Goal: Task Accomplishment & Management: Manage account settings

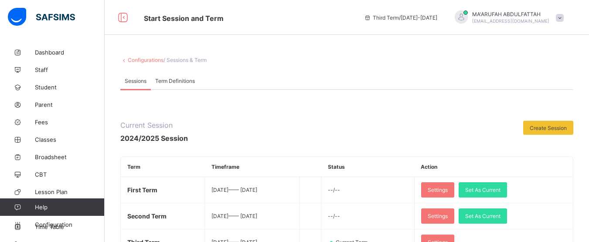
scroll to position [212, 0]
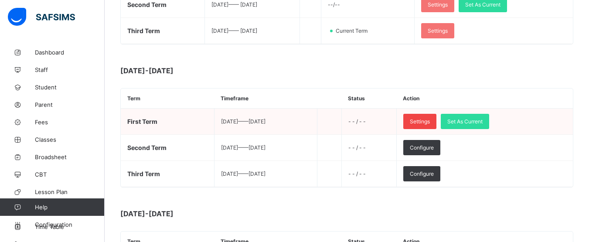
click at [430, 120] on span "Settings" at bounding box center [420, 121] width 20 height 7
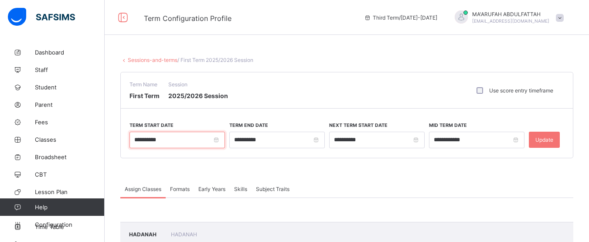
click at [140, 137] on input "**********" at bounding box center [178, 140] width 96 height 17
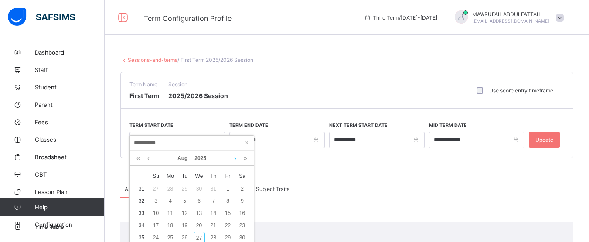
click at [235, 157] on link at bounding box center [235, 158] width 7 height 15
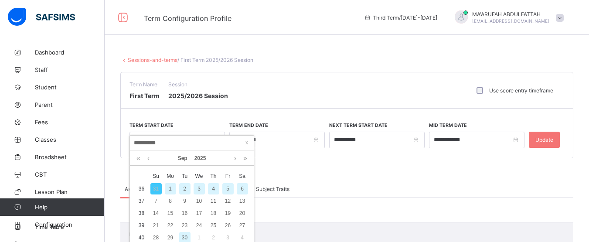
click at [171, 185] on div "1" at bounding box center [170, 188] width 11 height 11
type input "**********"
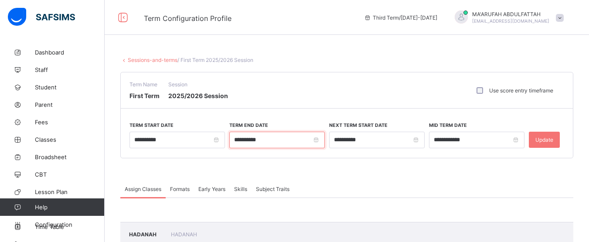
click at [318, 142] on input "**********" at bounding box center [277, 140] width 96 height 17
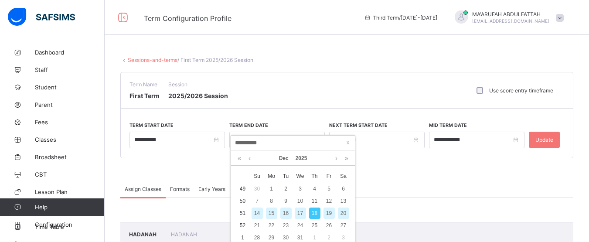
click at [328, 212] on div "19" at bounding box center [329, 213] width 11 height 11
type input "**********"
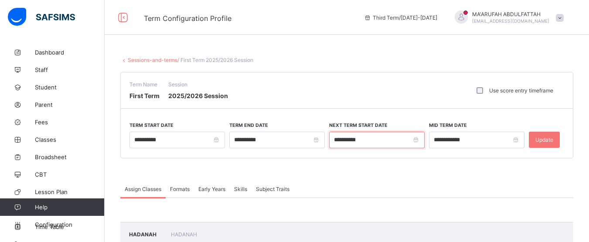
click at [344, 140] on input "**********" at bounding box center [377, 140] width 96 height 17
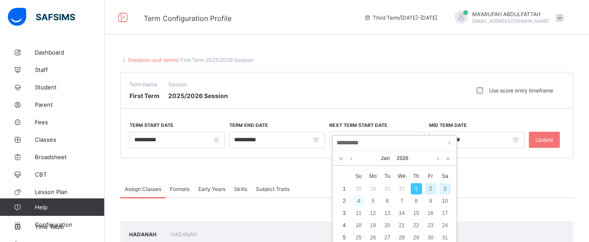
click at [356, 203] on div "4" at bounding box center [358, 200] width 11 height 11
type input "**********"
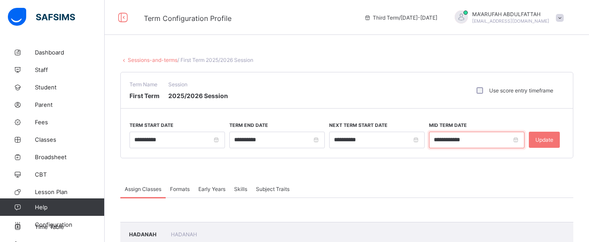
click at [454, 144] on input "**********" at bounding box center [477, 140] width 96 height 17
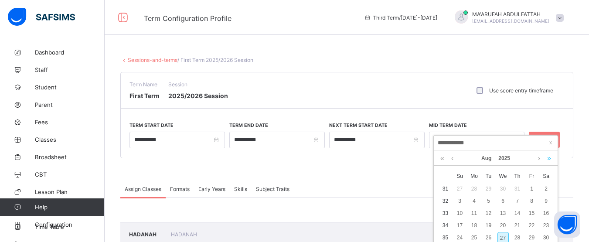
click at [548, 157] on link at bounding box center [549, 158] width 8 height 15
click at [443, 159] on link at bounding box center [442, 158] width 8 height 15
click at [537, 159] on link at bounding box center [539, 158] width 7 height 15
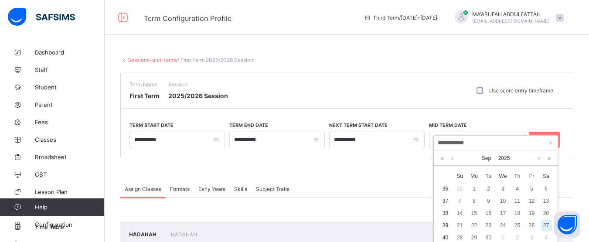
click at [537, 159] on link at bounding box center [539, 158] width 7 height 15
click at [506, 214] on div "15" at bounding box center [503, 213] width 11 height 11
type input "**********"
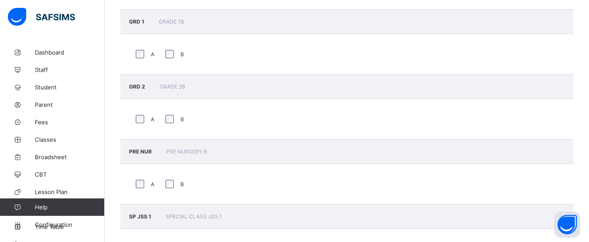
scroll to position [1228, 0]
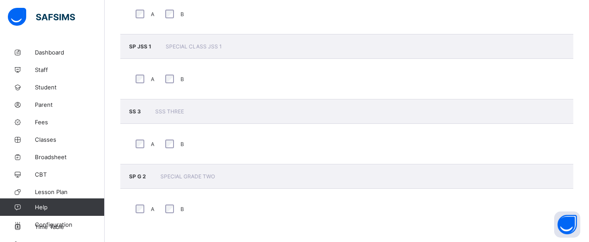
click at [144, 134] on div "A B" at bounding box center [346, 144] width 453 height 40
click at [139, 106] on div "SS 3 SSS THREE" at bounding box center [346, 111] width 453 height 25
click at [133, 113] on span "SS 3" at bounding box center [135, 111] width 13 height 7
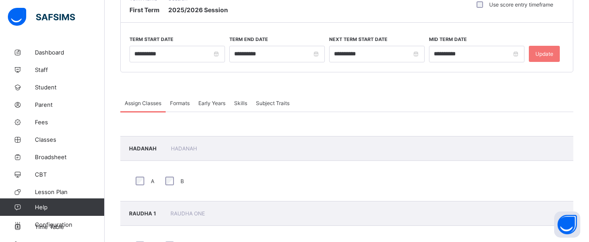
scroll to position [82, 0]
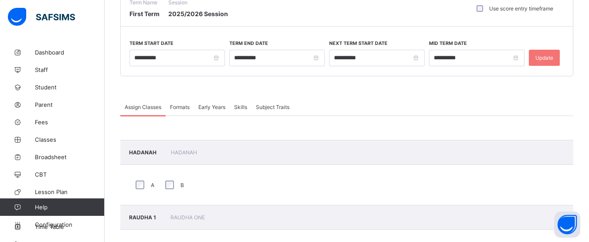
click at [185, 109] on span "Formats" at bounding box center [180, 107] width 20 height 7
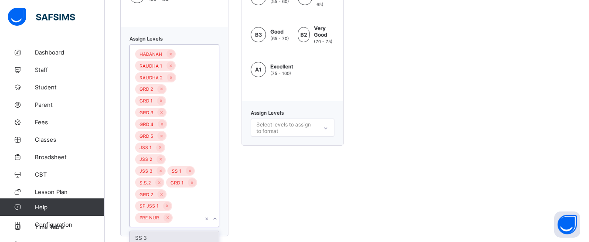
scroll to position [401, 0]
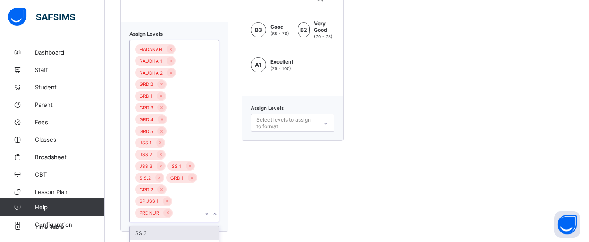
click at [188, 198] on div "HADANAH RAUDHA 1 RAUDHA 2 GRD 2 GRD 1 GRD 3 GRD 4 GRD 5 JSS 1 JSS 2 JSS 3 SS 1 …" at bounding box center [166, 131] width 72 height 182
click at [171, 226] on div "SS 3" at bounding box center [174, 233] width 89 height 14
click at [285, 184] on div "WAEC Grading Format F9 Fail (0 - 40) E8 Lower Pass (40 - 45) D7 Lower Pass (45 …" at bounding box center [293, 56] width 102 height 376
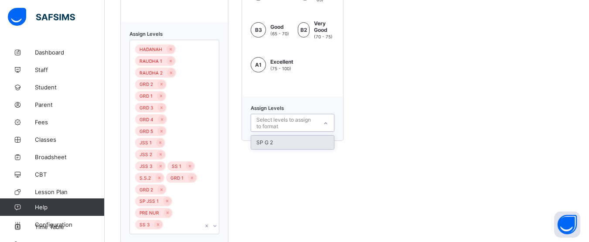
click at [317, 115] on div "Select levels to assign to format" at bounding box center [287, 123] width 60 height 17
click at [416, 75] on div "RQA GRADING FORMAT F FAIL (0 - 40) D FAIR (40 - 50) C GOOD (50 - 60) B VERY GOO…" at bounding box center [346, 56] width 453 height 376
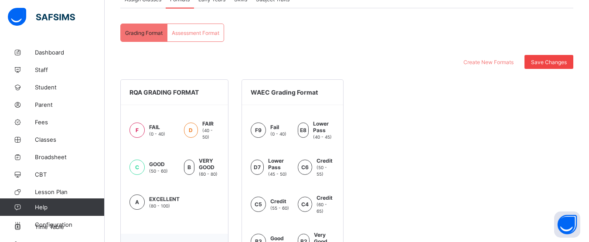
click at [551, 63] on span "Save Changes" at bounding box center [549, 62] width 36 height 7
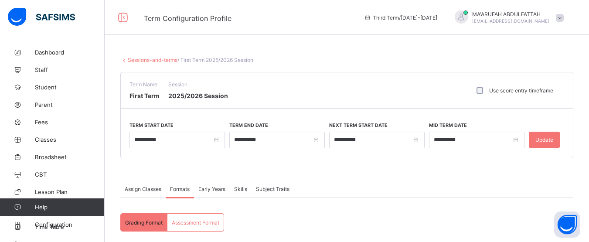
click at [217, 189] on span "Early Years" at bounding box center [211, 189] width 27 height 7
click at [238, 191] on span "Skills" at bounding box center [240, 189] width 13 height 7
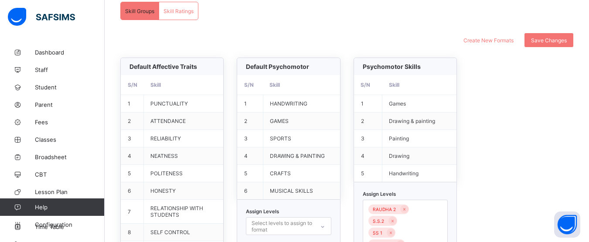
scroll to position [423, 0]
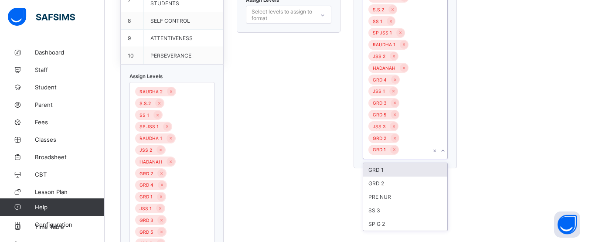
click at [421, 110] on div "RAUDHA 2 S.S.2 SS 1 SP JSS 1 RAUDHA 1 JSS 2 HADANAH GRD 4 JSS 1 GRD 3 GRD 5 JSS…" at bounding box center [397, 74] width 68 height 170
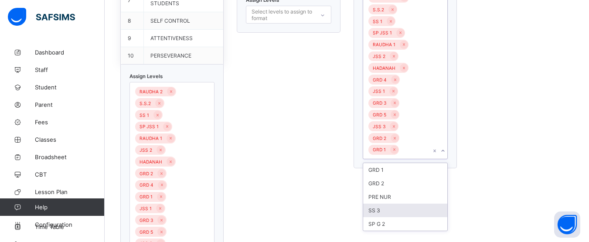
click at [387, 204] on div "SS 3" at bounding box center [405, 211] width 84 height 14
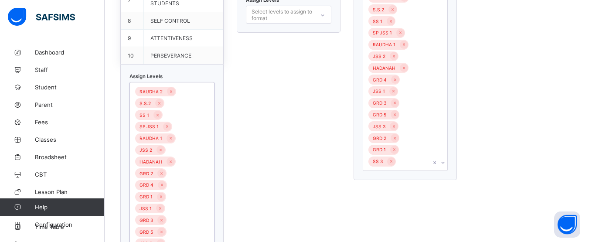
scroll to position [489, 0]
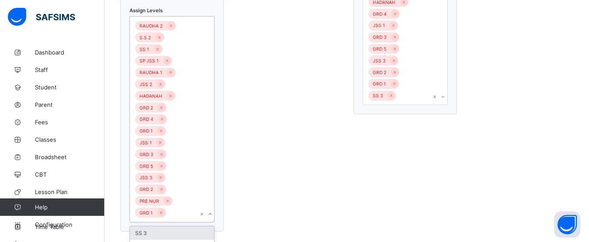
click at [200, 203] on div at bounding box center [206, 119] width 17 height 205
click at [175, 226] on div "SS 3" at bounding box center [172, 233] width 84 height 14
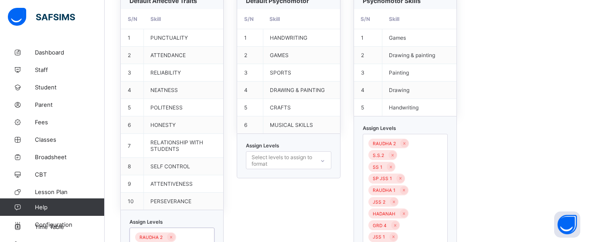
scroll to position [66, 0]
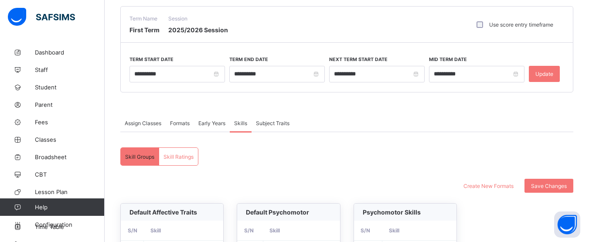
click at [267, 127] on div "Subject Traits" at bounding box center [273, 122] width 42 height 17
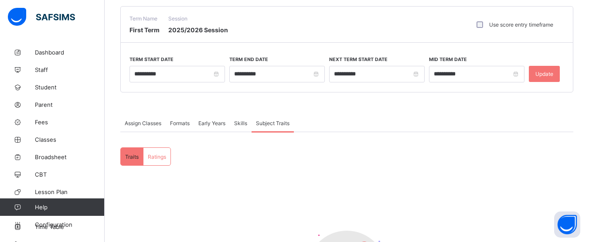
click at [162, 157] on span "Ratings" at bounding box center [157, 157] width 18 height 7
click at [130, 162] on div "Traits" at bounding box center [132, 156] width 23 height 17
click at [548, 73] on span "Update" at bounding box center [545, 74] width 18 height 7
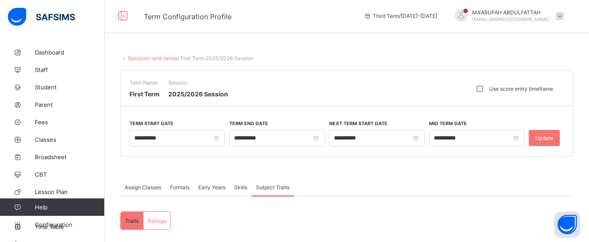
scroll to position [0, 0]
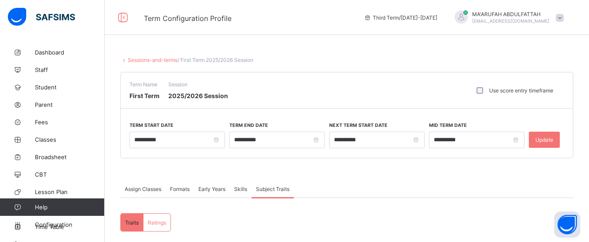
click at [163, 64] on div "**********" at bounding box center [347, 238] width 485 height 388
click at [165, 60] on link "Sessions-and-terms" at bounding box center [153, 60] width 50 height 7
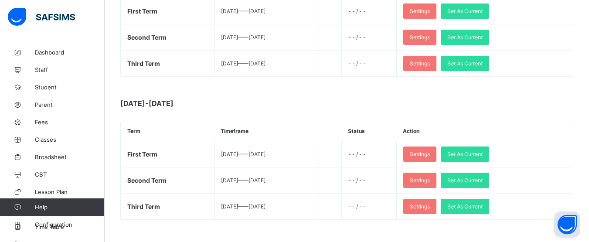
scroll to position [253, 0]
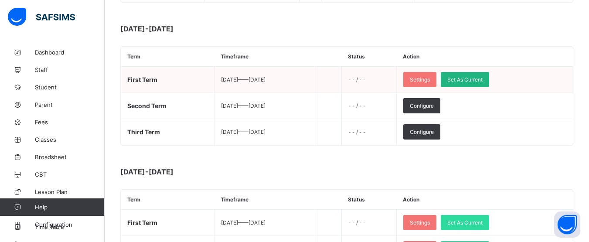
click at [484, 75] on div "Set As Current" at bounding box center [465, 79] width 48 height 15
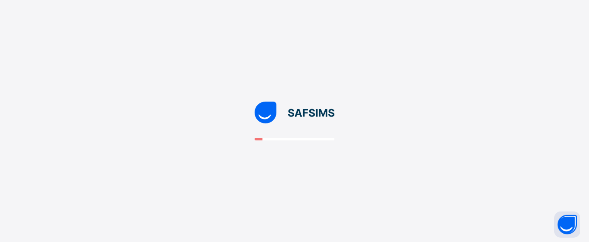
scroll to position [0, 0]
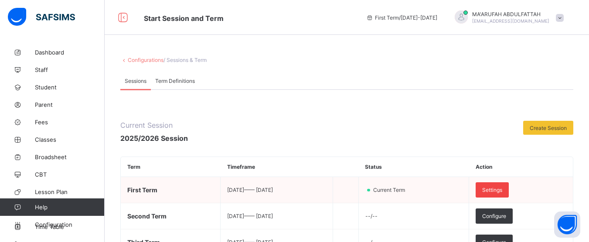
click at [503, 191] on span "Settings" at bounding box center [492, 190] width 20 height 7
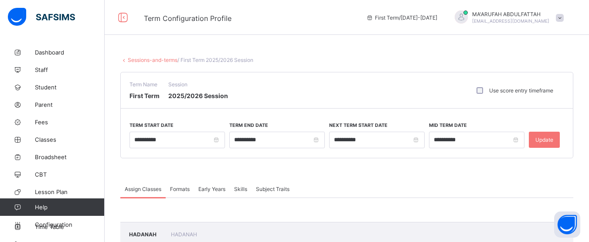
click at [141, 57] on link "Sessions-and-terms" at bounding box center [153, 60] width 50 height 7
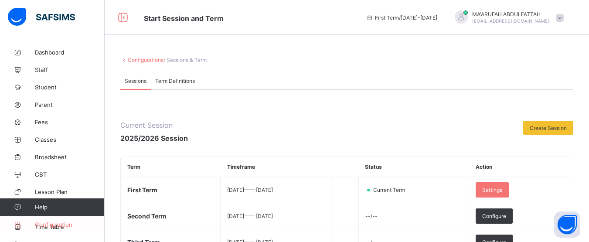
click at [70, 225] on span "Configuration" at bounding box center [69, 224] width 69 height 7
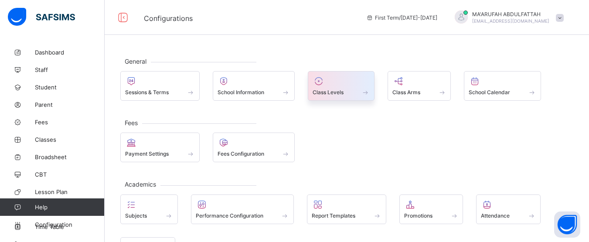
click at [372, 72] on div "Class Levels" at bounding box center [341, 86] width 67 height 30
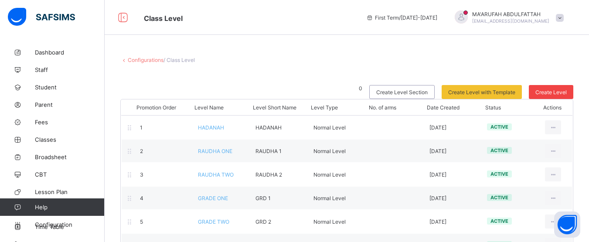
click at [558, 93] on span "Create Level" at bounding box center [551, 92] width 31 height 7
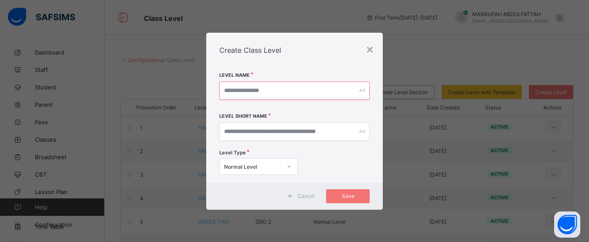
click at [260, 93] on input "text" at bounding box center [294, 91] width 151 height 18
type input "*"
type input "*********"
click at [238, 140] on input "text" at bounding box center [298, 132] width 153 height 18
type input "*****"
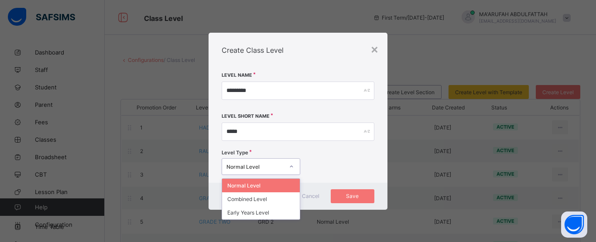
click at [289, 169] on div at bounding box center [291, 167] width 15 height 14
click at [289, 169] on icon at bounding box center [291, 166] width 5 height 9
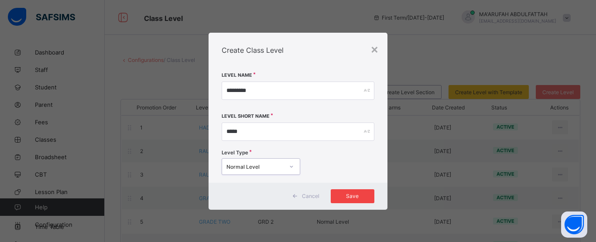
click at [341, 193] on span "Save" at bounding box center [352, 196] width 31 height 7
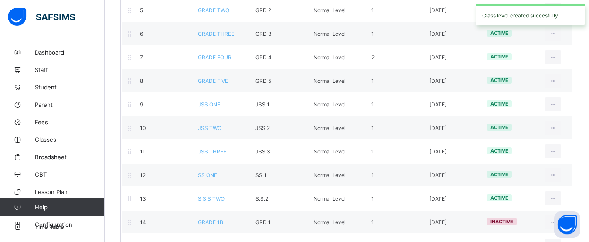
scroll to position [358, 0]
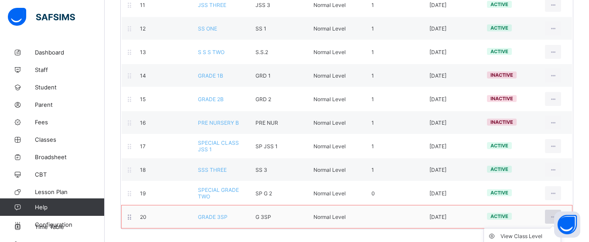
click at [553, 214] on div at bounding box center [553, 217] width 16 height 14
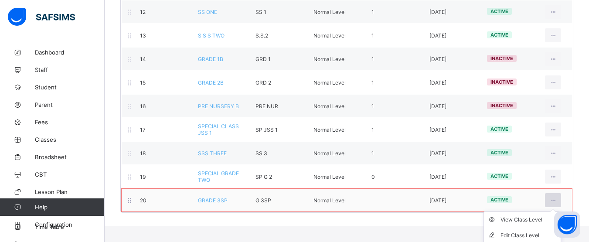
scroll to position [373, 0]
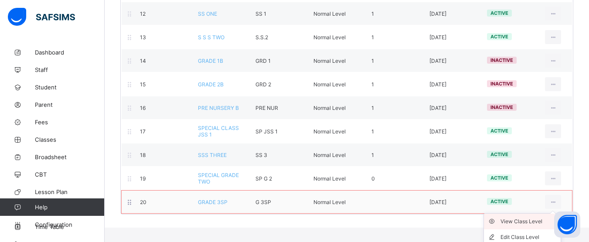
click at [541, 220] on div "View Class Level" at bounding box center [529, 221] width 57 height 9
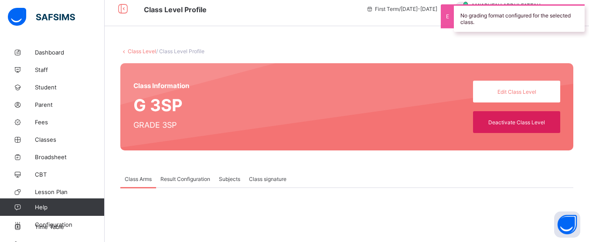
scroll to position [153, 0]
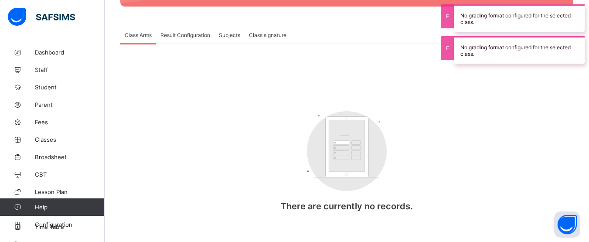
click at [202, 32] on span "Result Configuration" at bounding box center [186, 35] width 50 height 7
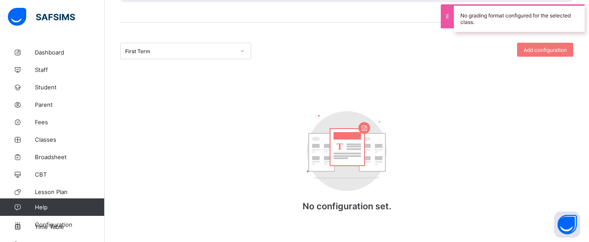
scroll to position [64, 0]
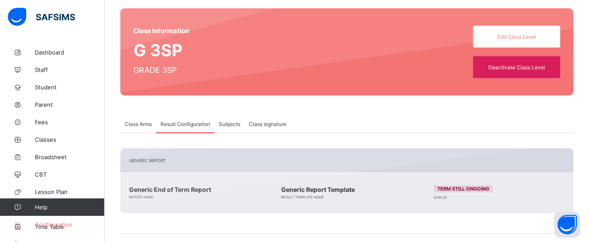
click at [68, 223] on span "Configuration" at bounding box center [69, 224] width 69 height 7
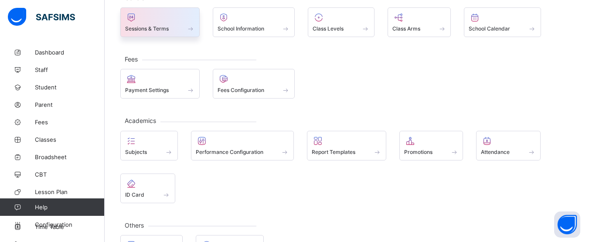
click at [164, 27] on span "Sessions & Terms" at bounding box center [147, 28] width 44 height 7
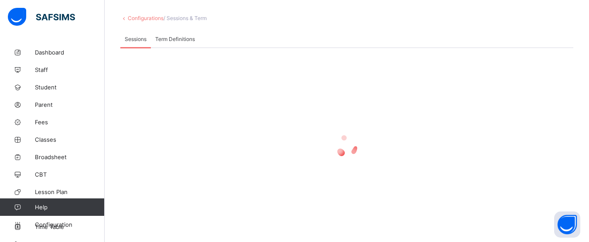
scroll to position [64, 0]
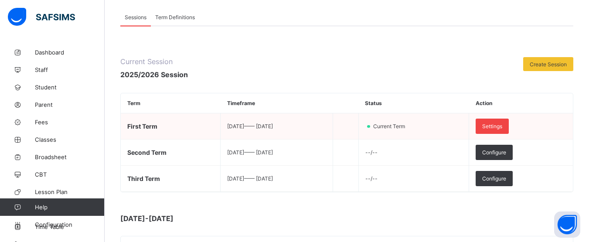
click at [504, 133] on div "Settings" at bounding box center [492, 126] width 33 height 15
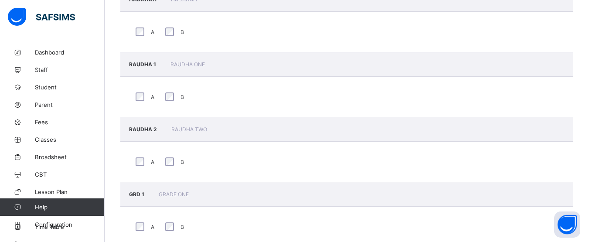
scroll to position [24, 0]
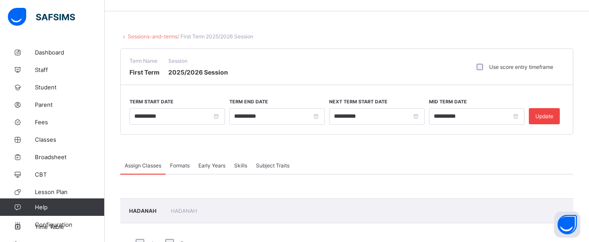
click at [554, 119] on span "Update" at bounding box center [545, 116] width 18 height 7
click at [162, 38] on link "Sessions-and-terms" at bounding box center [153, 36] width 50 height 7
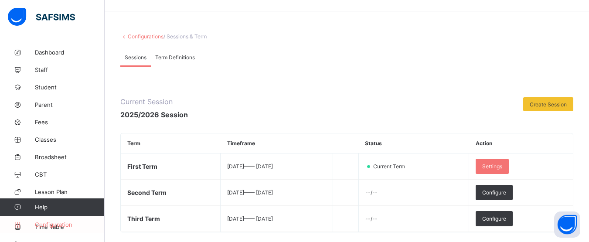
click at [71, 225] on span "Configuration" at bounding box center [69, 224] width 69 height 7
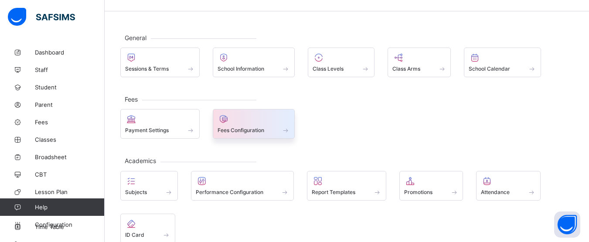
click at [268, 128] on div "Fees Configuration" at bounding box center [254, 130] width 73 height 7
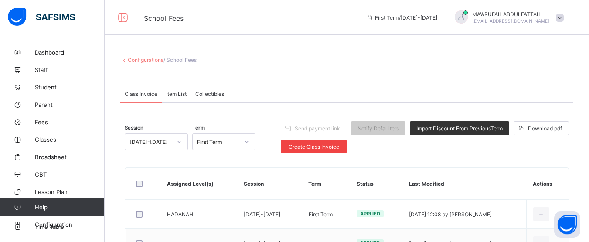
click at [315, 144] on span "Create Class Invoice" at bounding box center [313, 147] width 53 height 7
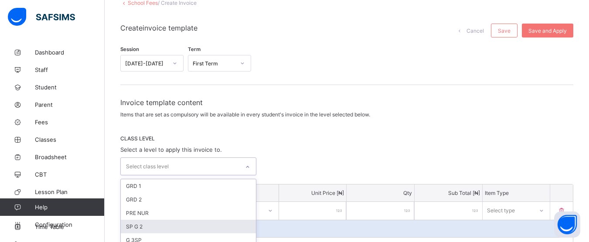
click at [193, 175] on div "option SP G 2 focused, 4 of 5. 5 results available. Use Up and Down to choose o…" at bounding box center [188, 166] width 136 height 18
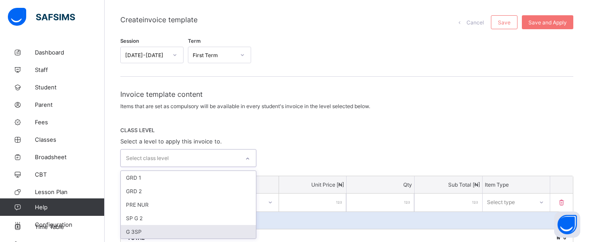
click at [166, 235] on div "G 3SP" at bounding box center [188, 232] width 135 height 14
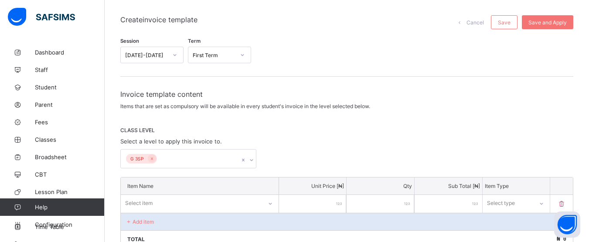
click at [296, 161] on div "G 3SP" at bounding box center [346, 158] width 453 height 19
click at [561, 21] on span "Save and Apply" at bounding box center [548, 22] width 38 height 7
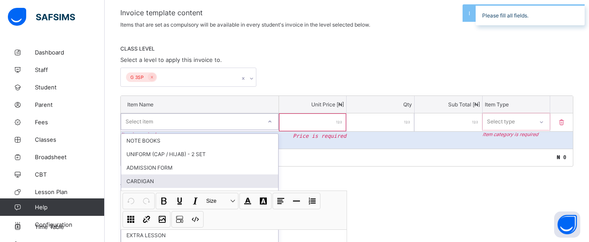
scroll to position [174, 0]
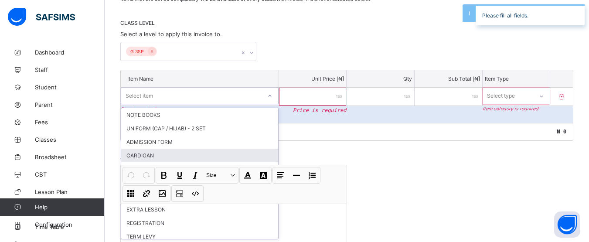
click at [216, 104] on div "option [PERSON_NAME] focused, 4 of 128. 128 results available. Use Up and Down …" at bounding box center [200, 96] width 158 height 17
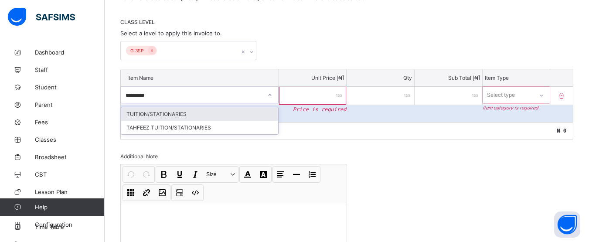
type input "**********"
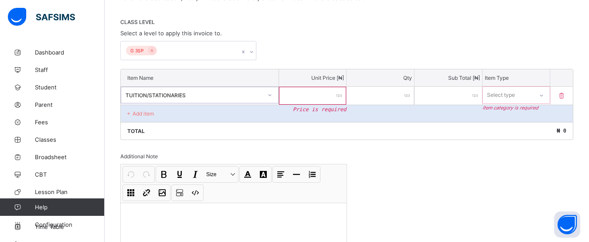
click at [310, 99] on input "number" at bounding box center [313, 96] width 68 height 18
type input "*"
type input "**"
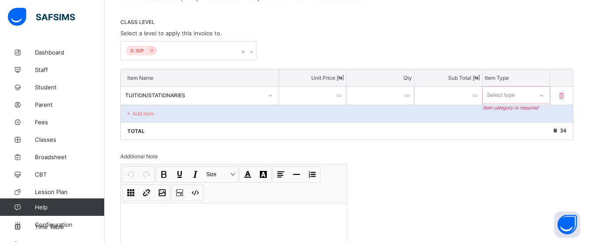
type input "***"
type input "****"
type input "*****"
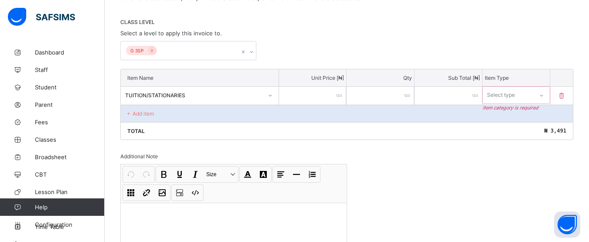
type input "*****"
type input "******"
click at [516, 95] on div "Select type" at bounding box center [502, 95] width 28 height 17
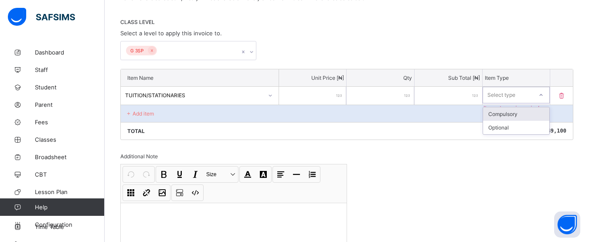
click at [509, 116] on div "Compulsory" at bounding box center [516, 114] width 67 height 14
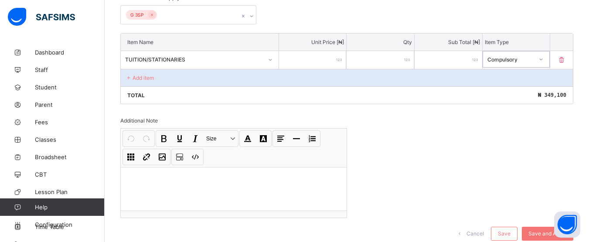
scroll to position [239, 0]
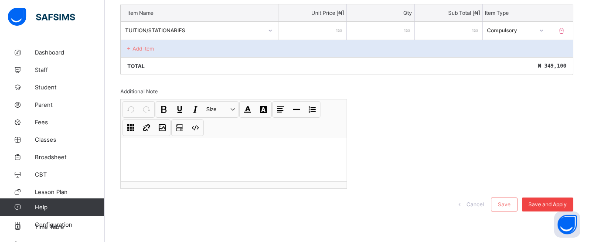
click at [538, 200] on div "Save and Apply" at bounding box center [547, 205] width 51 height 14
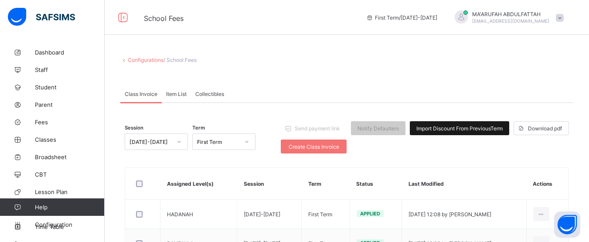
click at [483, 129] on span "Import Discount From Previous Term" at bounding box center [460, 128] width 86 height 7
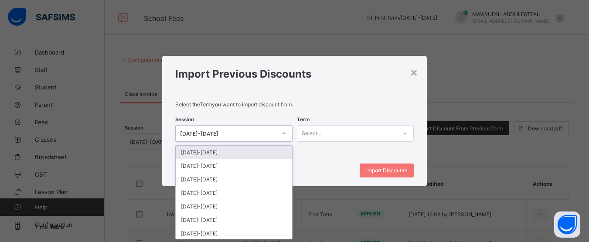
click at [284, 131] on icon at bounding box center [283, 133] width 5 height 9
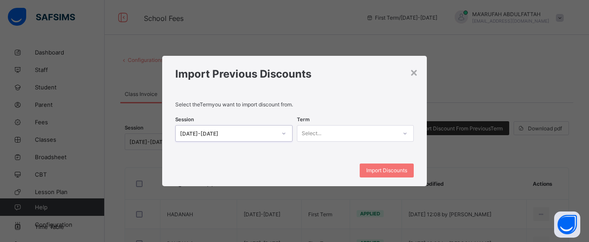
click at [284, 131] on icon at bounding box center [283, 133] width 5 height 9
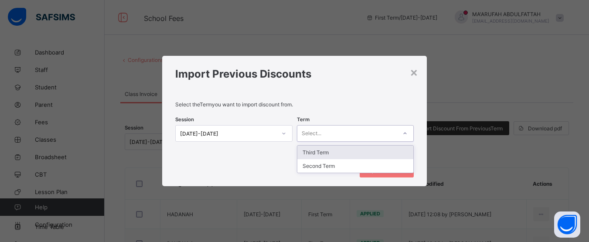
click at [363, 131] on div "Select..." at bounding box center [348, 133] width 100 height 12
click at [339, 154] on div "Third Term" at bounding box center [356, 153] width 116 height 14
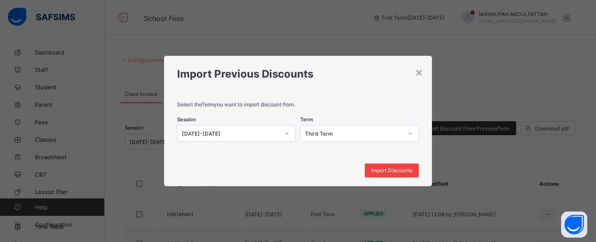
click at [402, 169] on span "Import Discounts" at bounding box center [391, 170] width 41 height 7
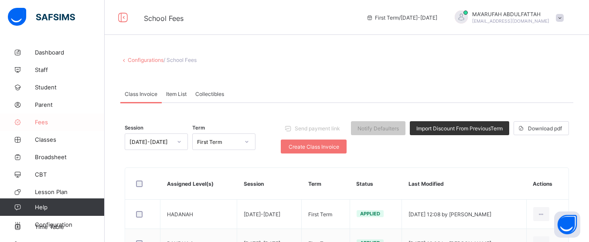
click at [49, 116] on link "Fees" at bounding box center [52, 121] width 105 height 17
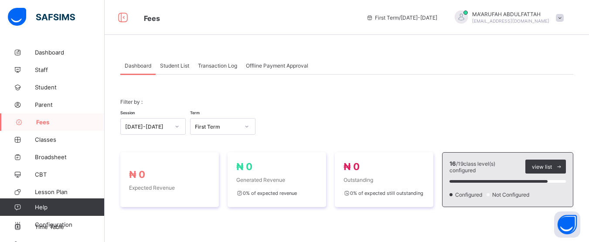
scroll to position [212, 0]
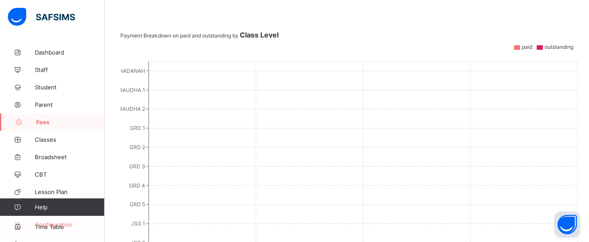
click at [53, 226] on span "Configuration" at bounding box center [69, 224] width 69 height 7
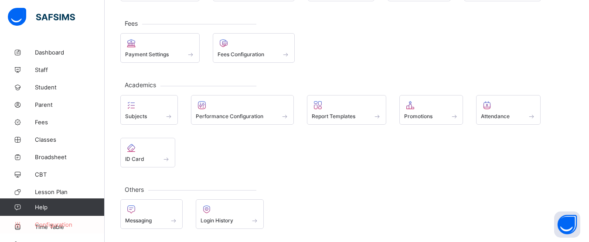
scroll to position [99, 0]
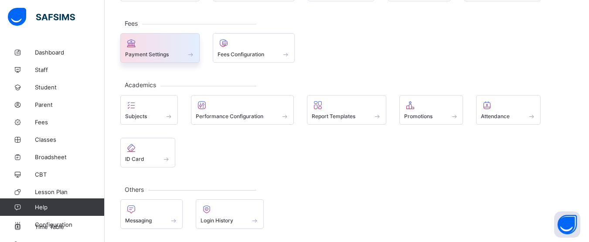
click at [179, 52] on div "Payment Settings" at bounding box center [160, 54] width 70 height 7
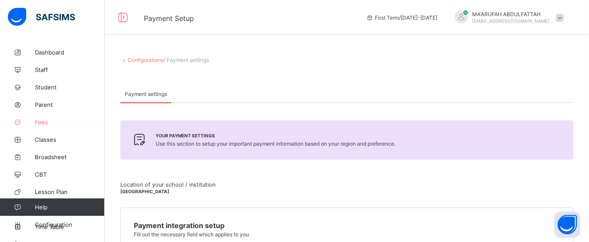
click at [44, 125] on span "Fees" at bounding box center [70, 122] width 70 height 7
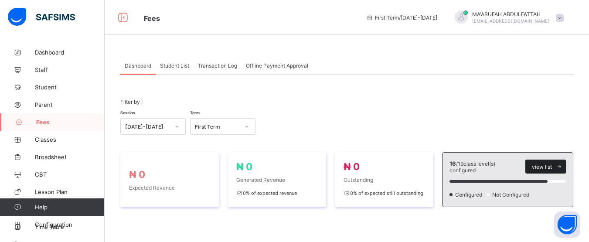
click at [544, 167] on span "view list" at bounding box center [542, 167] width 20 height 7
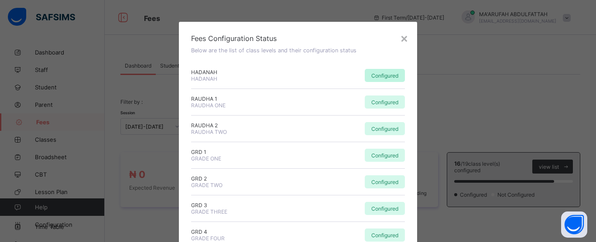
click at [378, 79] on div "Configured" at bounding box center [385, 75] width 40 height 13
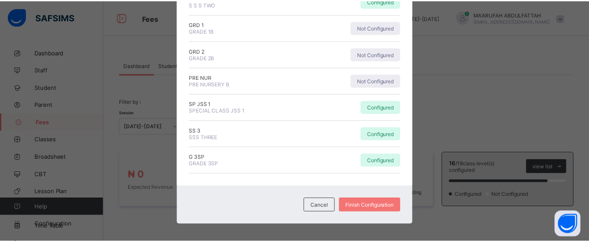
scroll to position [398, 0]
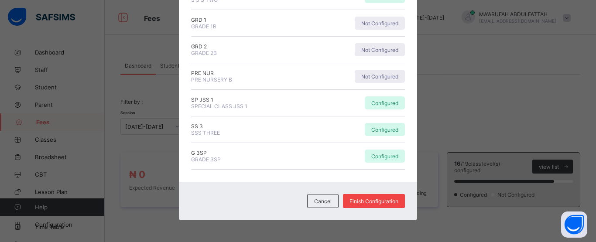
click at [363, 205] on div "Finish Configuration" at bounding box center [374, 201] width 62 height 14
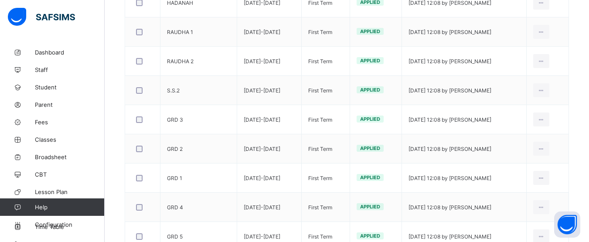
scroll to position [423, 0]
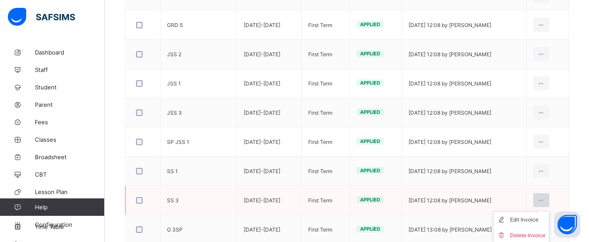
click at [550, 196] on div at bounding box center [542, 200] width 16 height 14
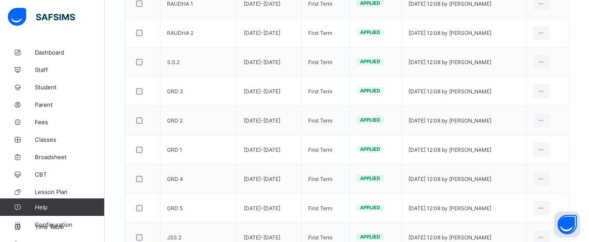
scroll to position [28, 0]
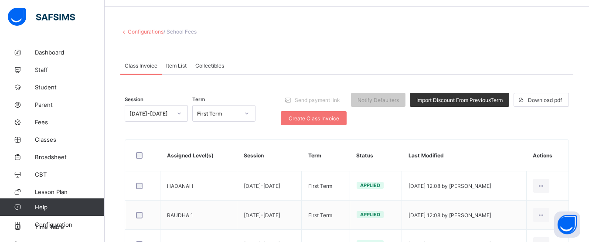
click at [180, 65] on span "Item List" at bounding box center [176, 65] width 21 height 7
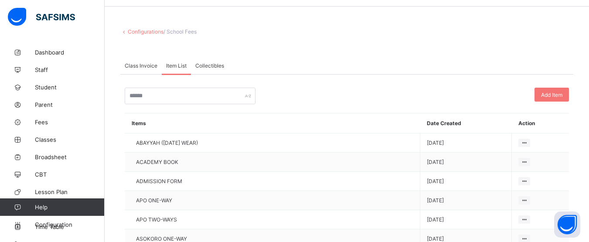
click at [199, 61] on div "Collectibles" at bounding box center [210, 65] width 38 height 17
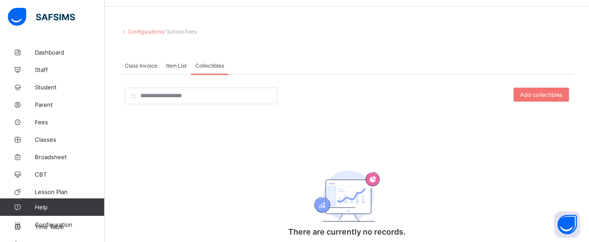
click at [177, 71] on div "Item List" at bounding box center [176, 65] width 29 height 17
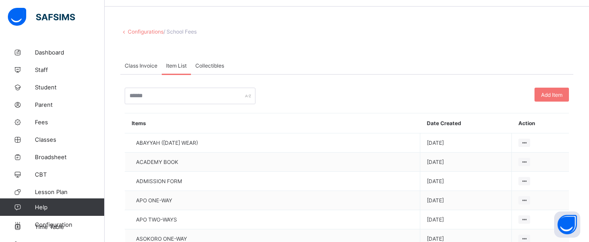
click at [154, 65] on span "Class Invoice" at bounding box center [141, 65] width 33 height 7
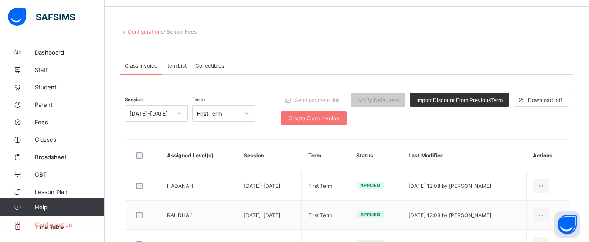
click at [67, 223] on span "Configuration" at bounding box center [69, 224] width 69 height 7
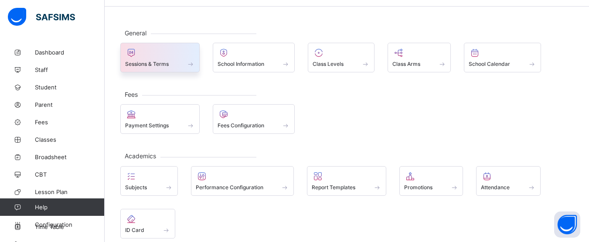
click at [169, 59] on span at bounding box center [160, 59] width 70 height 2
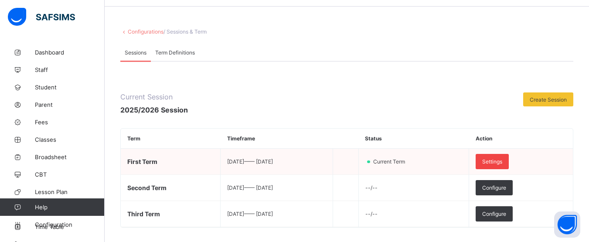
click at [509, 157] on div "Settings" at bounding box center [492, 161] width 33 height 15
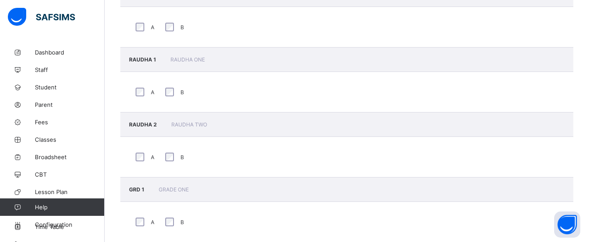
scroll to position [28, 0]
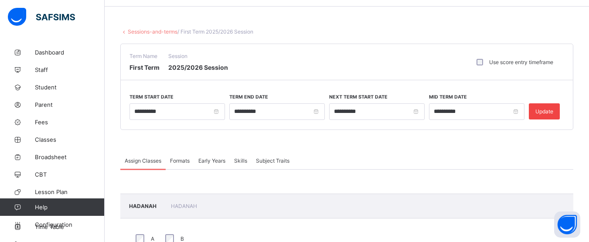
click at [548, 107] on div "Update" at bounding box center [544, 111] width 31 height 16
click at [43, 123] on span "Fees" at bounding box center [70, 122] width 70 height 7
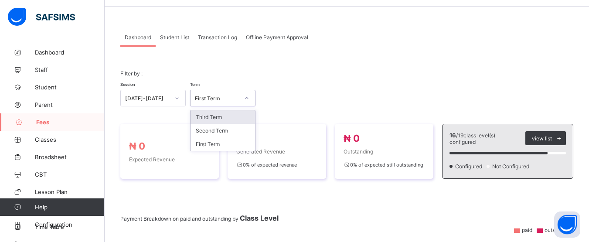
click at [236, 98] on div "First Term" at bounding box center [217, 98] width 44 height 7
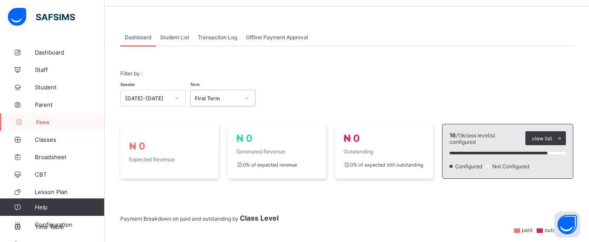
click at [236, 98] on div "First Term" at bounding box center [217, 98] width 44 height 7
click at [174, 38] on span "Student List" at bounding box center [174, 37] width 29 height 7
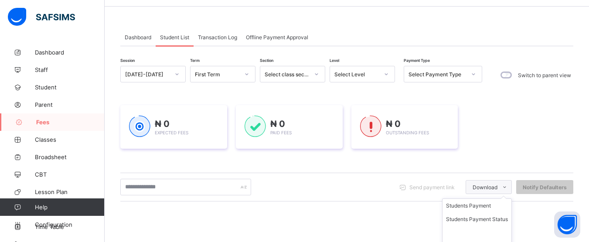
click at [512, 183] on span at bounding box center [505, 187] width 14 height 14
click at [488, 222] on li "Students Payment Status" at bounding box center [477, 219] width 69 height 14
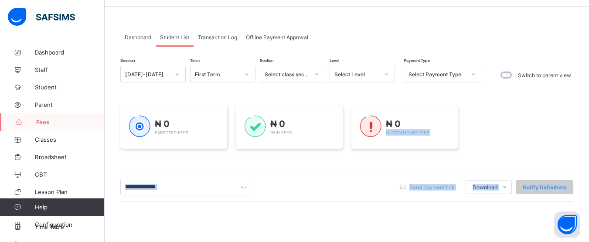
drag, startPoint x: 549, startPoint y: 116, endPoint x: 595, endPoint y: 180, distance: 78.7
click at [589, 180] on html "Fees First Term / [DATE]-[DATE] [PERSON_NAME] [EMAIL_ADDRESS][DOMAIN_NAME] Dash…" at bounding box center [294, 179] width 589 height 414
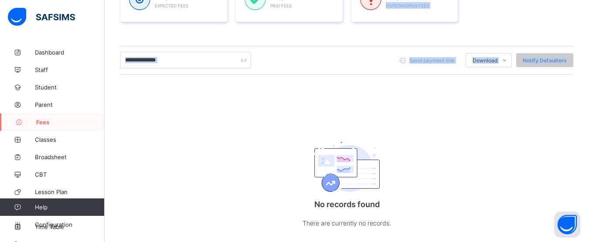
scroll to position [173, 0]
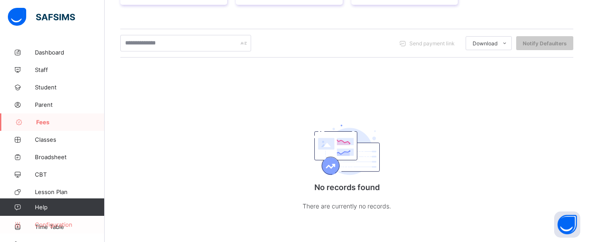
click at [62, 226] on span "Configuration" at bounding box center [69, 224] width 69 height 7
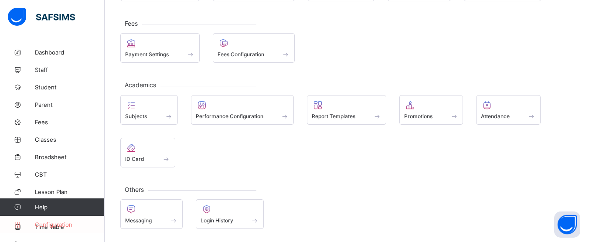
scroll to position [99, 0]
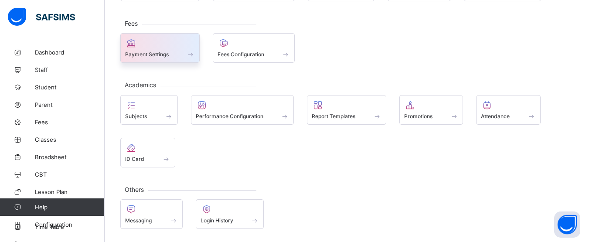
click at [172, 55] on div "Payment Settings" at bounding box center [160, 54] width 70 height 7
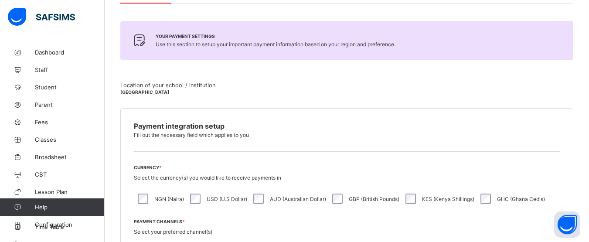
scroll to position [173, 0]
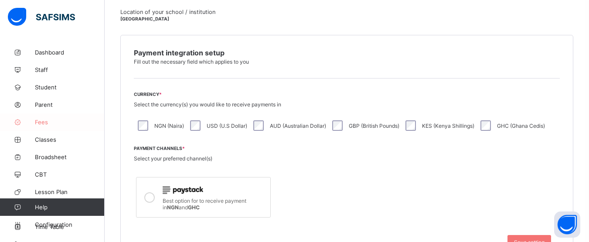
click at [52, 123] on span "Fees" at bounding box center [70, 122] width 70 height 7
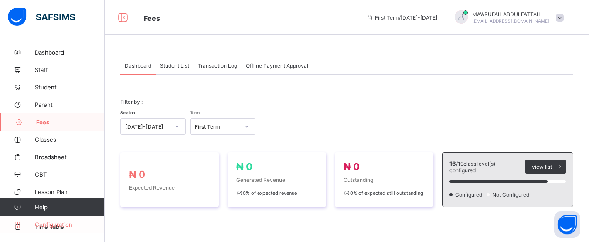
click at [67, 226] on span "Configuration" at bounding box center [69, 224] width 69 height 7
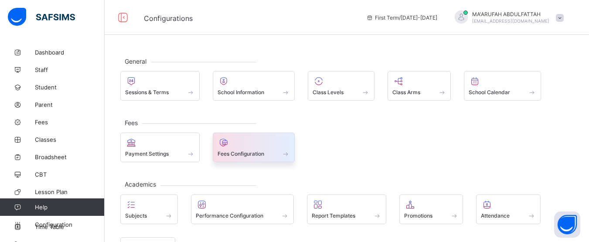
click at [255, 144] on div at bounding box center [254, 142] width 73 height 10
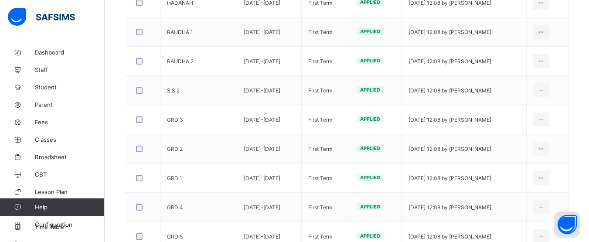
scroll to position [423, 0]
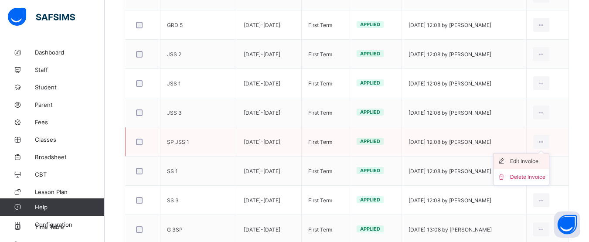
click at [530, 163] on div "Edit Invoice" at bounding box center [527, 161] width 35 height 9
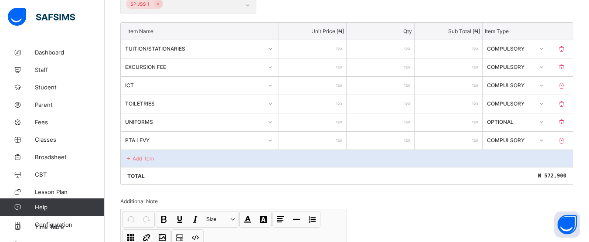
scroll to position [330, 0]
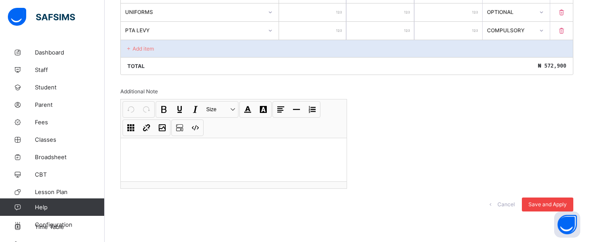
click at [544, 205] on span "Save and Apply" at bounding box center [548, 204] width 38 height 7
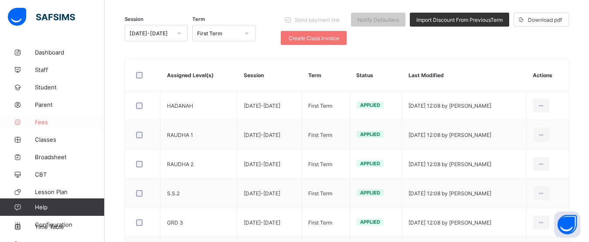
scroll to position [423, 0]
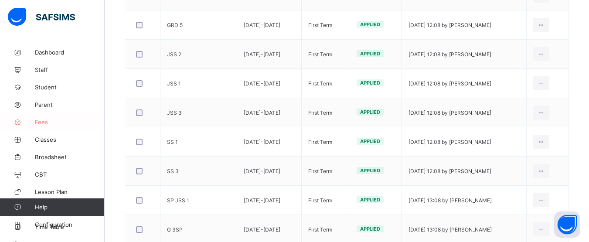
click at [57, 120] on span "Fees" at bounding box center [70, 122] width 70 height 7
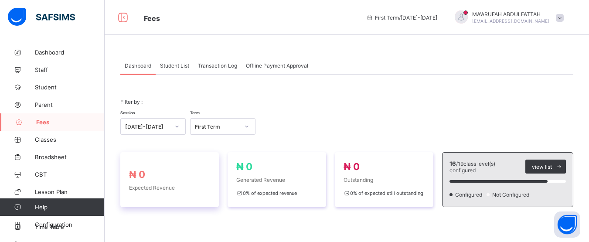
click at [178, 176] on span "₦ 0" at bounding box center [169, 174] width 81 height 11
click at [56, 226] on span "Configuration" at bounding box center [69, 224] width 69 height 7
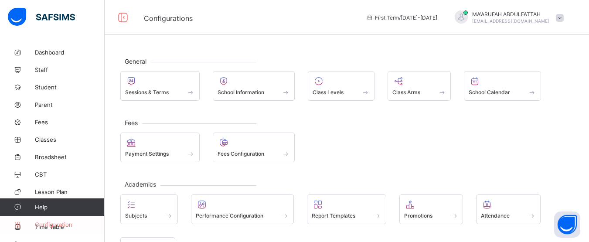
click at [72, 226] on span "Configuration" at bounding box center [69, 224] width 69 height 7
click at [587, 188] on div "General Sessions & Terms School Information Class Levels Class Arms School Cale…" at bounding box center [347, 193] width 485 height 298
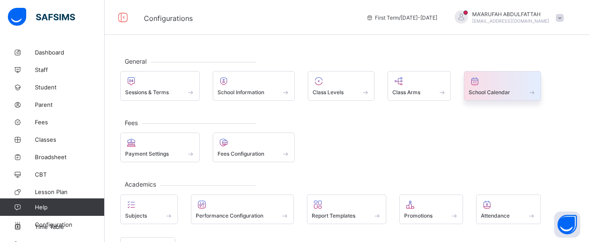
click at [486, 94] on span "School Calendar" at bounding box center [489, 92] width 41 height 7
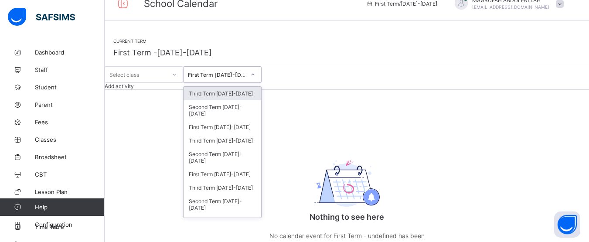
click at [262, 83] on div "option Third Term [DATE]-[DATE] focused, 1 of 23. 23 results available. Use Up …" at bounding box center [222, 74] width 79 height 17
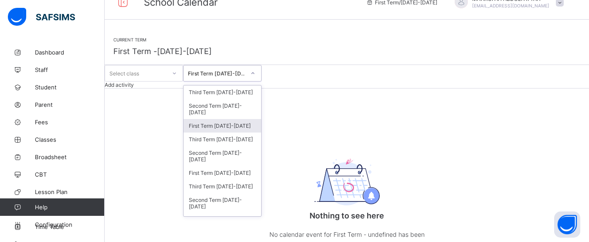
click at [251, 133] on div "First Term [DATE]-[DATE]" at bounding box center [223, 126] width 78 height 14
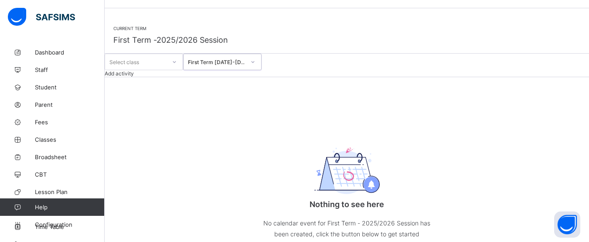
scroll to position [0, 0]
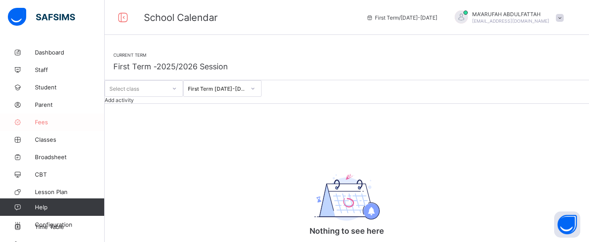
click at [56, 120] on span "Fees" at bounding box center [70, 122] width 70 height 7
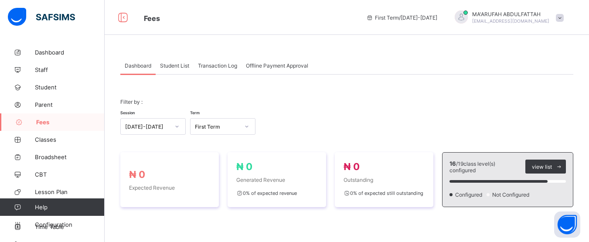
click at [163, 64] on span "Student List" at bounding box center [174, 65] width 29 height 7
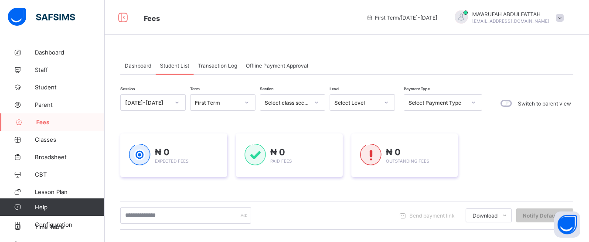
click at [138, 59] on div "Dashboard" at bounding box center [137, 65] width 35 height 17
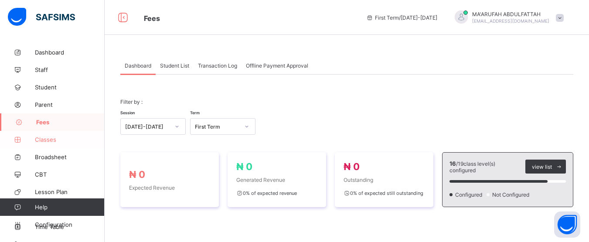
click at [63, 140] on span "Classes" at bounding box center [70, 139] width 70 height 7
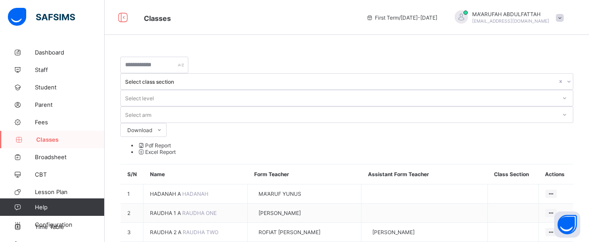
click at [558, 91] on div at bounding box center [565, 98] width 15 height 14
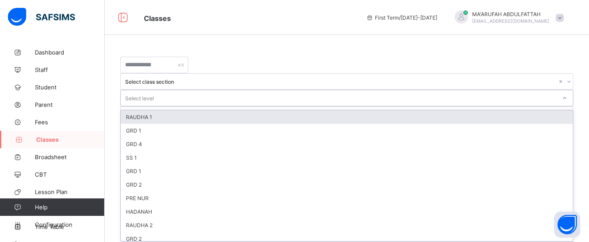
click at [154, 90] on div "Select level" at bounding box center [139, 98] width 29 height 17
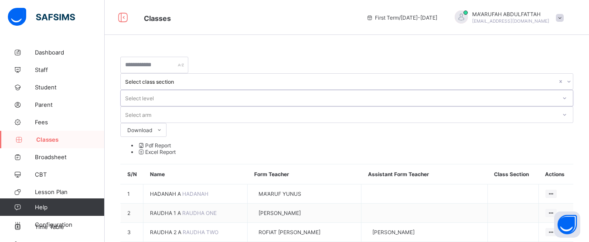
click at [154, 90] on div "Select level" at bounding box center [139, 98] width 29 height 17
click at [61, 120] on span "Fees" at bounding box center [70, 122] width 70 height 7
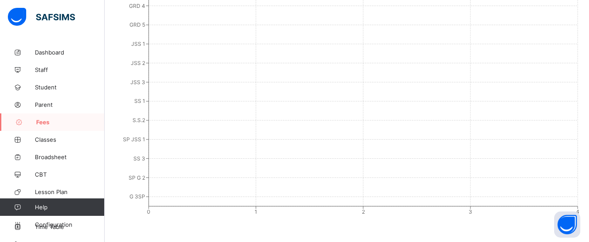
scroll to position [392, 0]
click at [65, 226] on span "Configuration" at bounding box center [69, 224] width 69 height 7
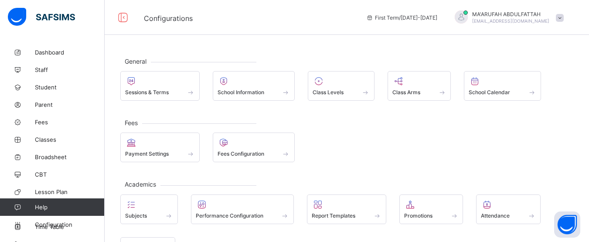
click at [576, 178] on div "General Sessions & Terms School Information Class Levels Class Arms School Cale…" at bounding box center [347, 193] width 485 height 298
click at [68, 224] on span "Configuration" at bounding box center [69, 224] width 69 height 7
click at [49, 144] on link "Classes" at bounding box center [52, 139] width 105 height 17
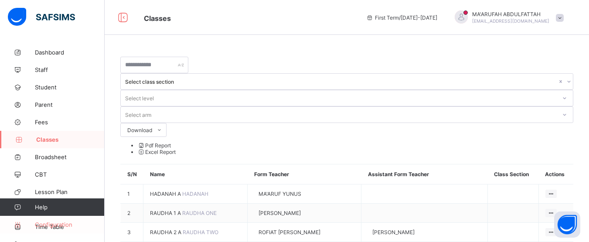
click at [58, 227] on span "Configuration" at bounding box center [69, 224] width 69 height 7
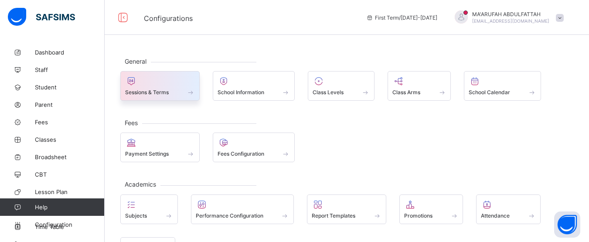
click at [170, 86] on span at bounding box center [160, 87] width 70 height 2
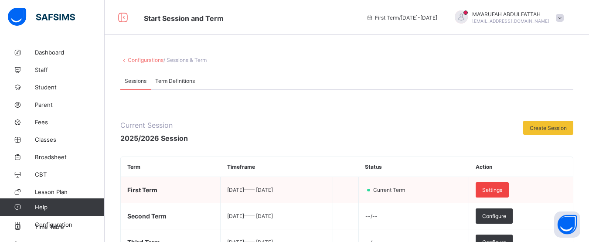
click at [503, 190] on span "Settings" at bounding box center [492, 190] width 20 height 7
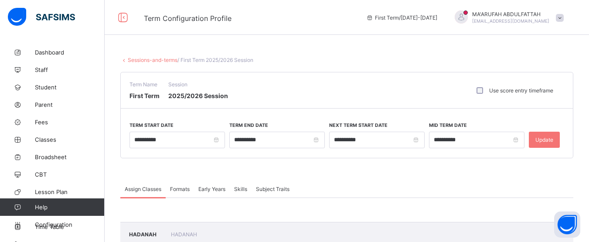
click at [216, 193] on div "Early Years" at bounding box center [212, 188] width 36 height 17
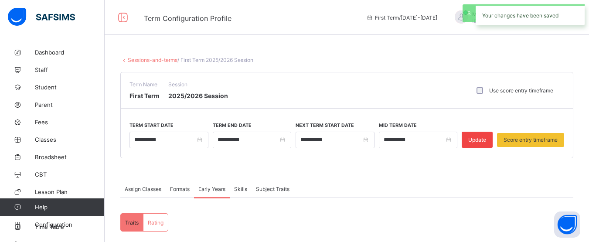
click at [482, 142] on span "Update" at bounding box center [478, 140] width 18 height 7
click at [66, 227] on span "Configuration" at bounding box center [69, 224] width 69 height 7
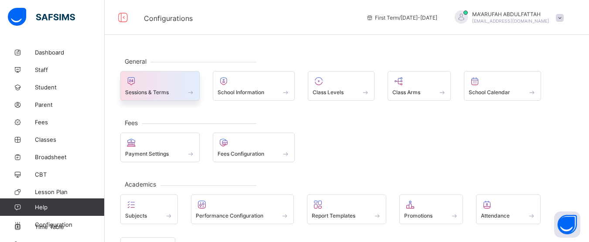
click at [174, 86] on div at bounding box center [160, 81] width 70 height 10
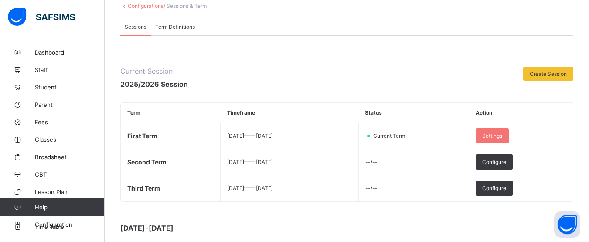
scroll to position [52, 0]
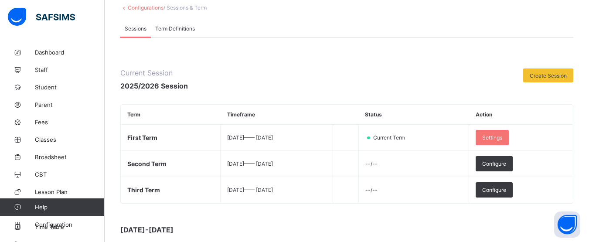
click at [183, 27] on span "Term Definitions" at bounding box center [175, 28] width 40 height 7
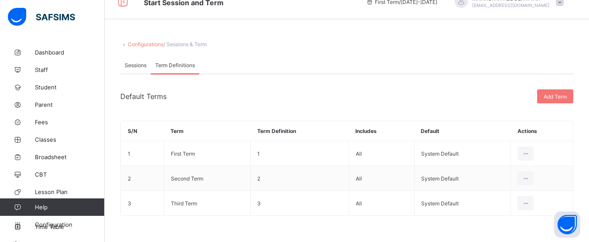
scroll to position [16, 0]
click at [530, 151] on icon at bounding box center [525, 154] width 7 height 7
click at [138, 65] on span "Sessions" at bounding box center [136, 65] width 22 height 7
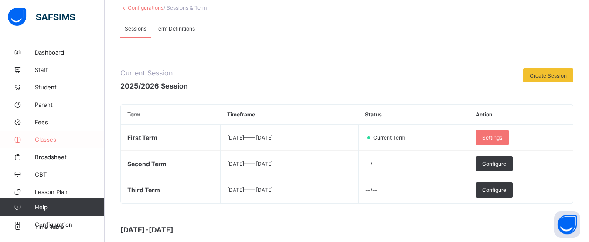
click at [55, 137] on span "Classes" at bounding box center [70, 139] width 70 height 7
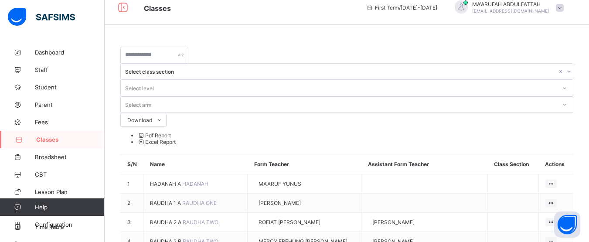
scroll to position [52, 0]
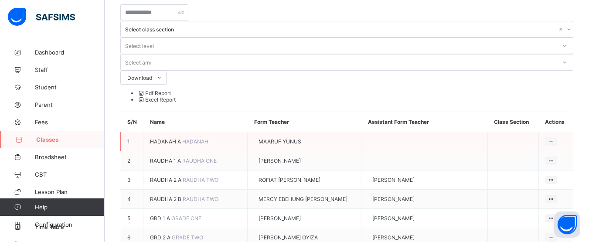
click at [178, 138] on span "[DEMOGRAPHIC_DATA] A" at bounding box center [166, 141] width 32 height 7
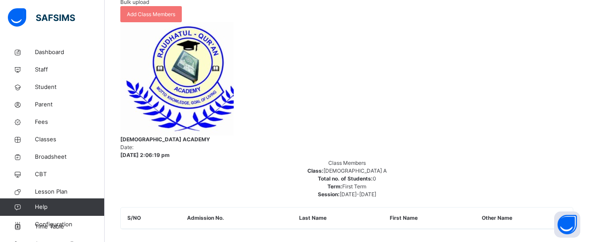
scroll to position [193, 0]
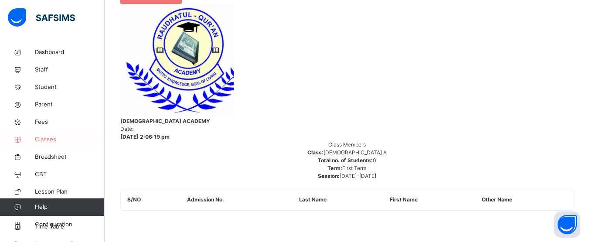
click at [46, 137] on span "Classes" at bounding box center [70, 139] width 70 height 9
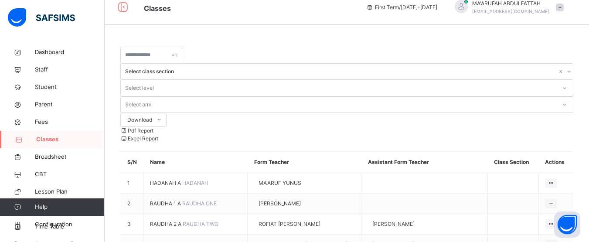
scroll to position [193, 0]
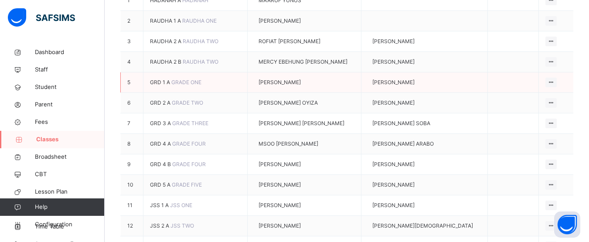
click at [171, 79] on span "GRADE ONE" at bounding box center [186, 82] width 30 height 7
click at [162, 79] on span "GRD 1 A" at bounding box center [160, 82] width 21 height 7
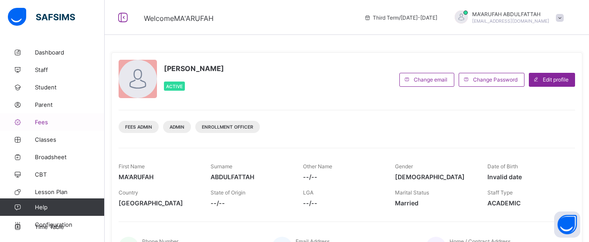
click at [51, 119] on span "Fees" at bounding box center [70, 122] width 70 height 7
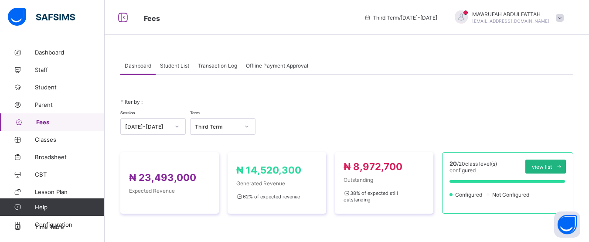
click at [533, 164] on div "view list" at bounding box center [546, 167] width 41 height 14
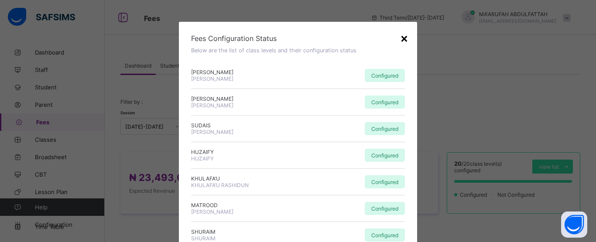
click at [404, 35] on div "×" at bounding box center [404, 38] width 8 height 15
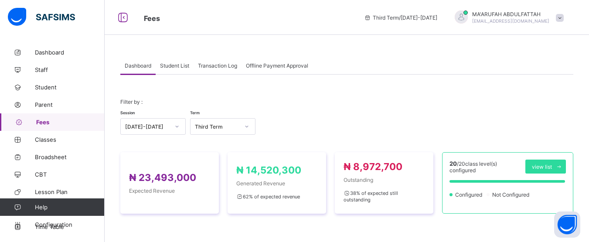
click at [164, 67] on span "Student List" at bounding box center [174, 65] width 29 height 7
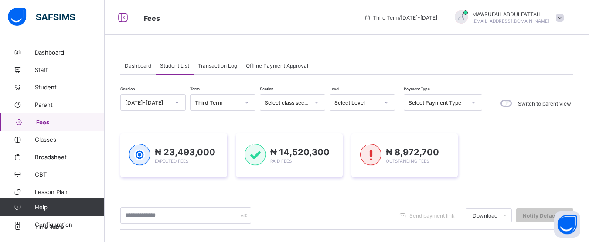
click at [147, 67] on span "Dashboard" at bounding box center [138, 65] width 27 height 7
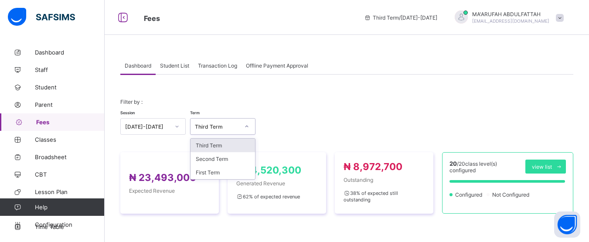
click at [207, 127] on div "Third Term" at bounding box center [217, 126] width 44 height 7
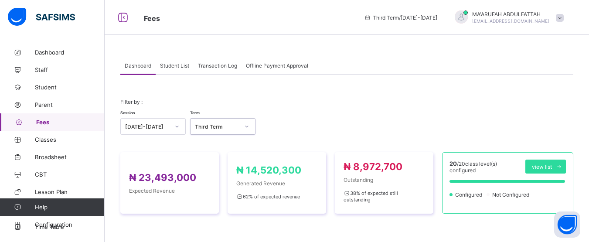
click at [207, 127] on div "Third Term" at bounding box center [217, 126] width 44 height 7
click at [52, 226] on span "Configuration" at bounding box center [69, 224] width 69 height 7
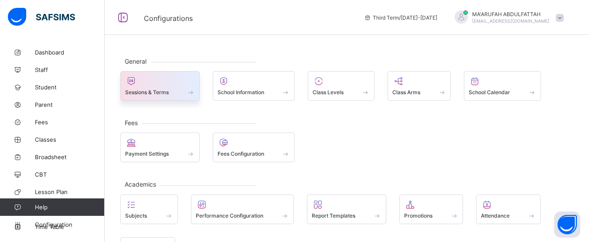
click at [161, 98] on div "Sessions & Terms" at bounding box center [159, 86] width 79 height 30
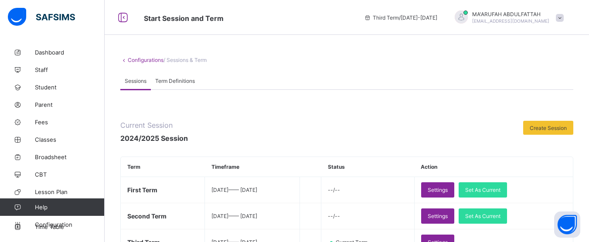
scroll to position [212, 0]
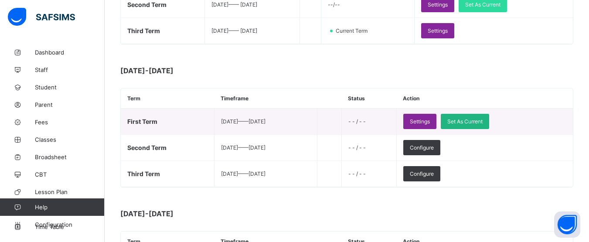
click at [476, 120] on span "Set As Current" at bounding box center [465, 121] width 35 height 7
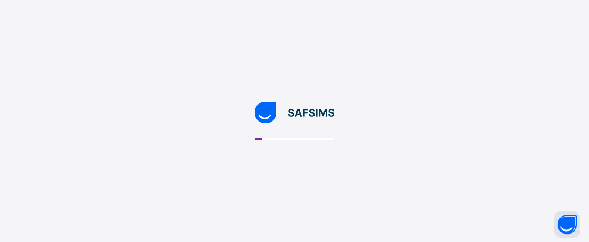
scroll to position [0, 0]
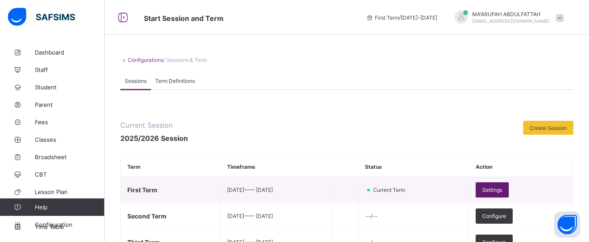
click at [503, 189] on span "Settings" at bounding box center [492, 190] width 20 height 7
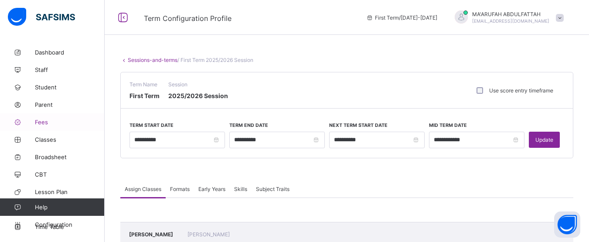
click at [42, 120] on span "Fees" at bounding box center [70, 122] width 70 height 7
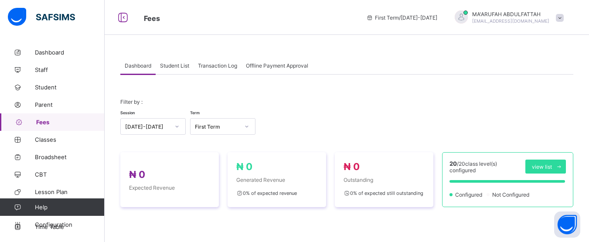
click at [183, 65] on span "Student List" at bounding box center [174, 65] width 29 height 7
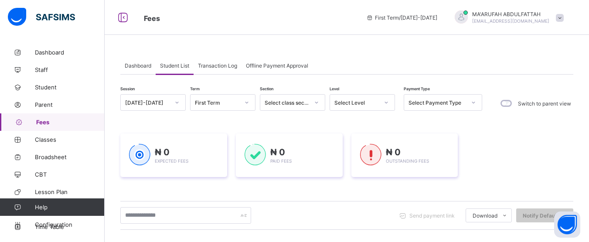
click at [137, 65] on span "Dashboard" at bounding box center [138, 65] width 27 height 7
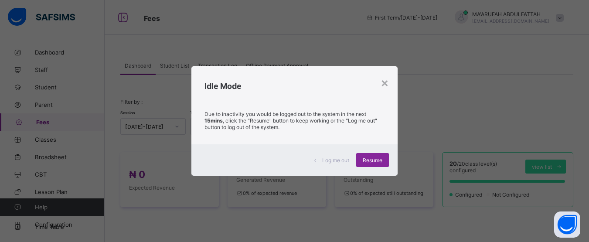
click at [380, 175] on div "Log me out Resume" at bounding box center [295, 159] width 206 height 31
click at [378, 164] on div "Resume" at bounding box center [372, 160] width 33 height 14
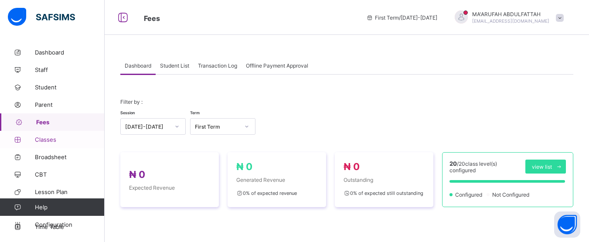
click at [59, 137] on span "Classes" at bounding box center [70, 139] width 70 height 7
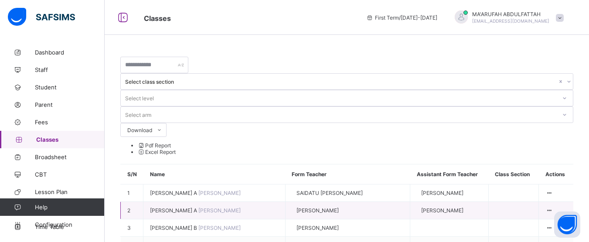
click at [174, 207] on span "RASHID AFFASY A" at bounding box center [174, 210] width 48 height 7
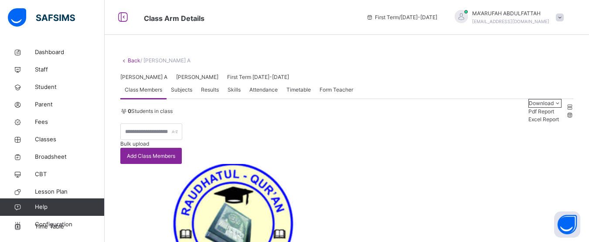
click at [187, 99] on div "Subjects" at bounding box center [182, 89] width 30 height 17
click at [137, 94] on span "Class Members" at bounding box center [144, 90] width 38 height 8
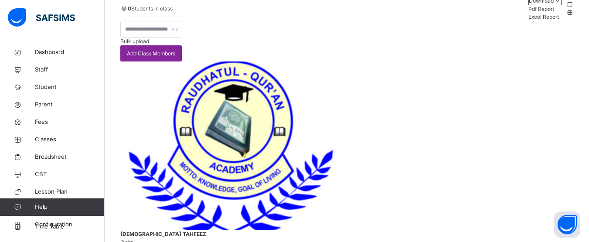
scroll to position [105, 0]
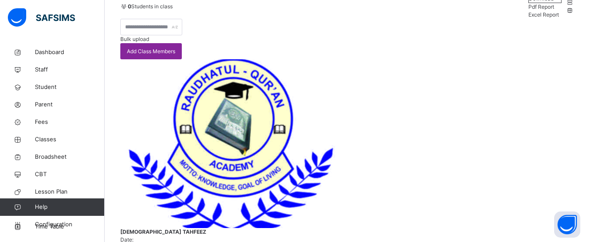
click at [447, 59] on div "Bulk upload Add Class Members" at bounding box center [346, 39] width 453 height 41
